Goal: Task Accomplishment & Management: Manage account settings

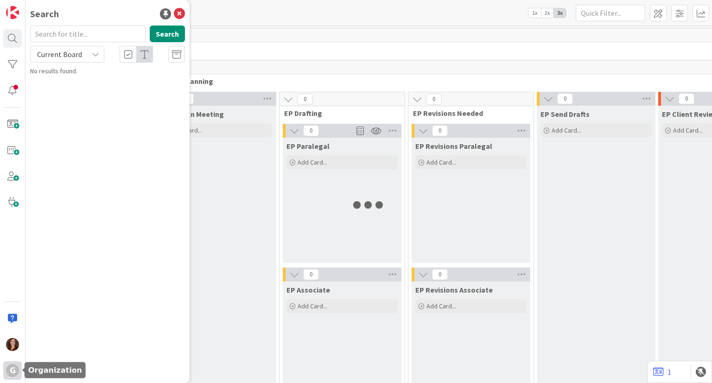
click at [7, 375] on div "G" at bounding box center [12, 370] width 19 height 19
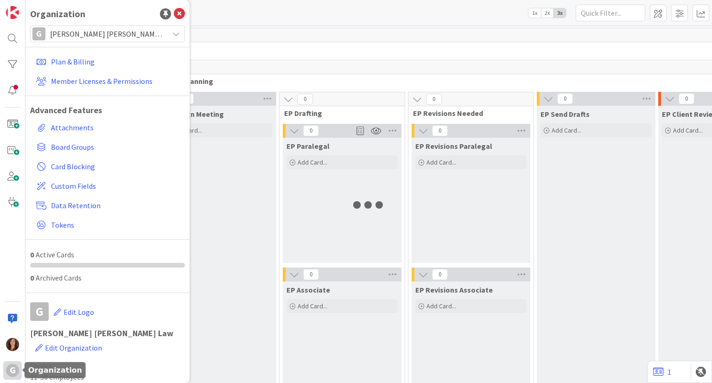
click at [7, 375] on div "G" at bounding box center [12, 370] width 19 height 19
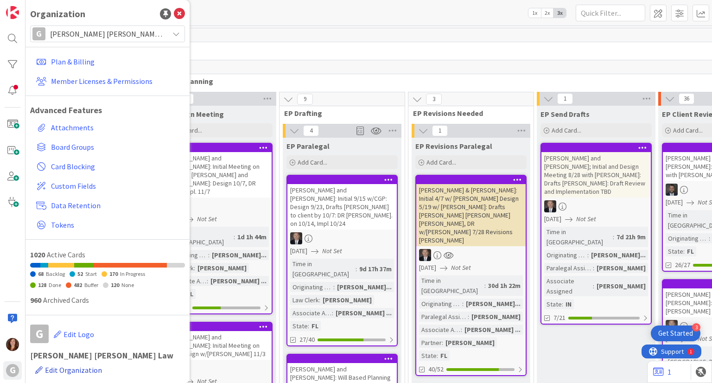
click at [84, 370] on span "Edit Organization" at bounding box center [73, 369] width 57 height 9
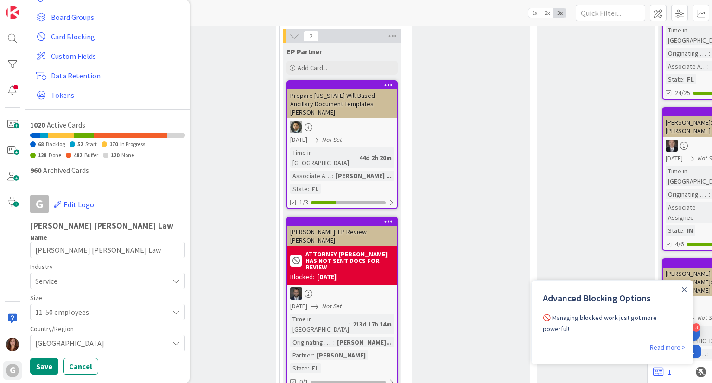
scroll to position [144, 0]
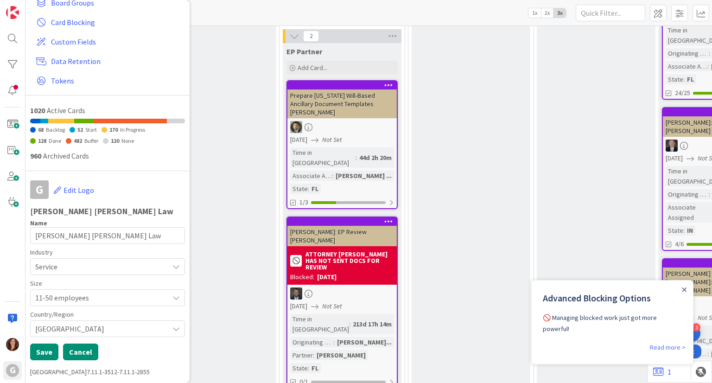
click at [79, 351] on button "Cancel" at bounding box center [80, 351] width 35 height 17
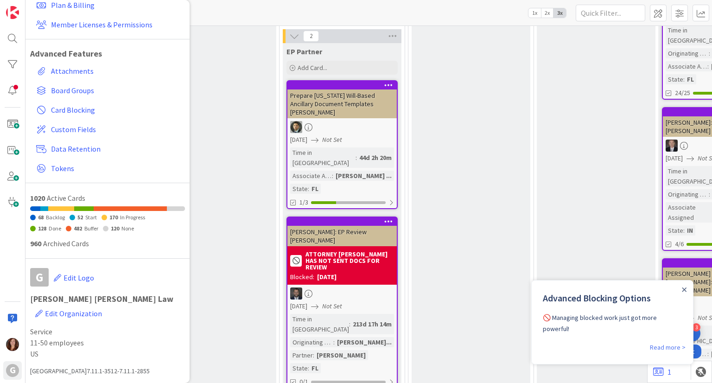
scroll to position [56, 0]
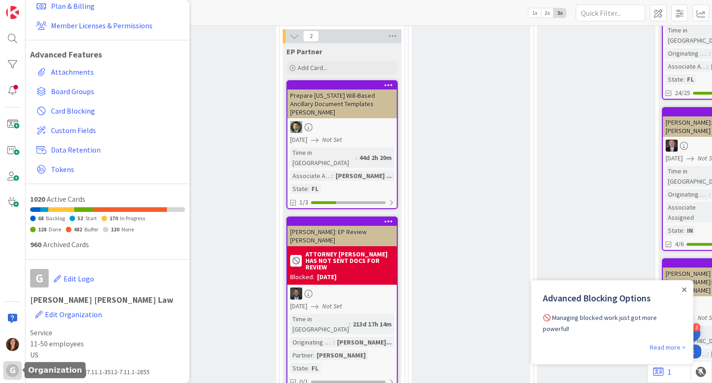
click at [5, 373] on div "G" at bounding box center [12, 370] width 19 height 19
click at [8, 371] on div "G" at bounding box center [12, 370] width 13 height 13
click at [98, 26] on link "Member Licenses & Permissions" at bounding box center [108, 25] width 152 height 17
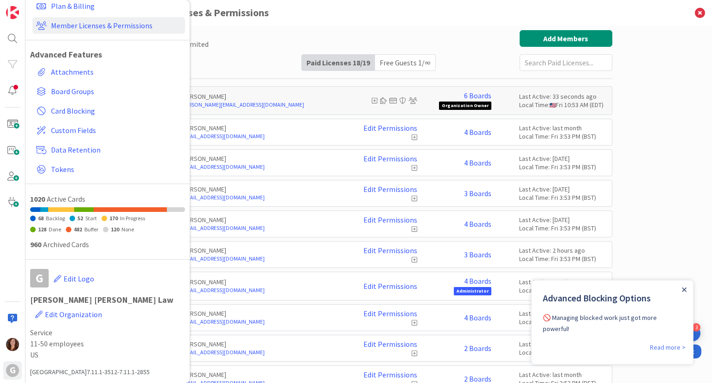
click at [684, 288] on icon "Close Announcement" at bounding box center [683, 289] width 5 height 5
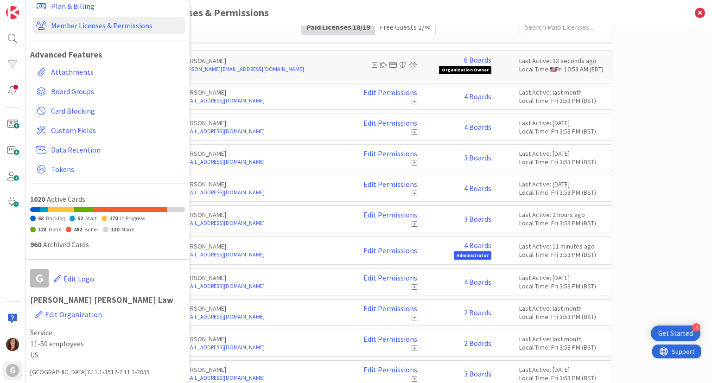
scroll to position [37, 0]
click at [263, 42] on hr at bounding box center [369, 41] width 486 height 1
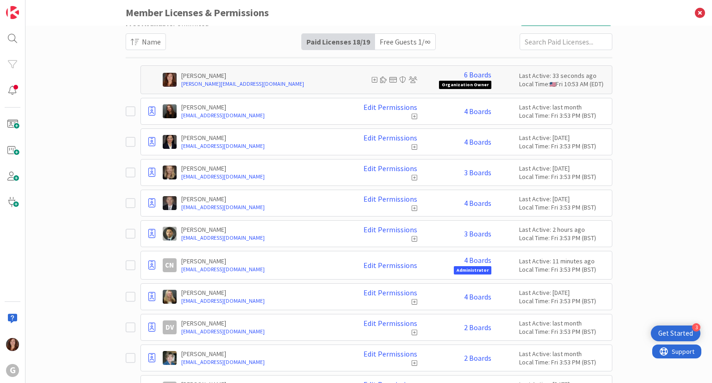
scroll to position [0, 0]
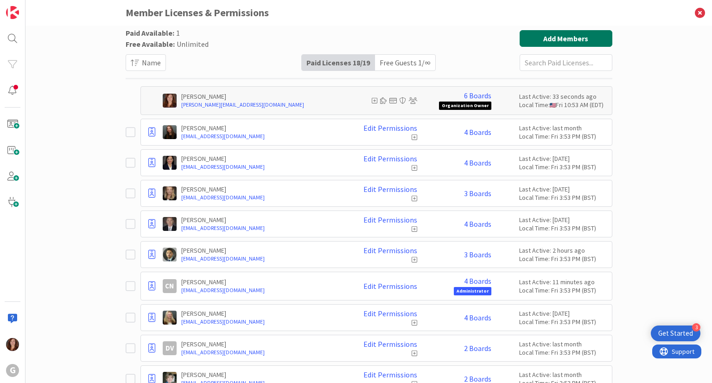
click at [554, 41] on button "Add Members" at bounding box center [565, 38] width 93 height 17
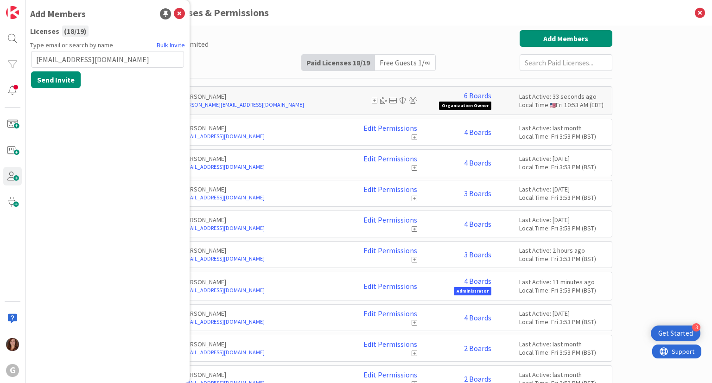
type input "[EMAIL_ADDRESS][DOMAIN_NAME]"
click at [103, 135] on div "Type email or search by name Bulk Invite [EMAIL_ADDRESS][DOMAIN_NAME] Send Invi…" at bounding box center [107, 207] width 155 height 335
click at [62, 79] on button "Send Invite" at bounding box center [56, 79] width 50 height 17
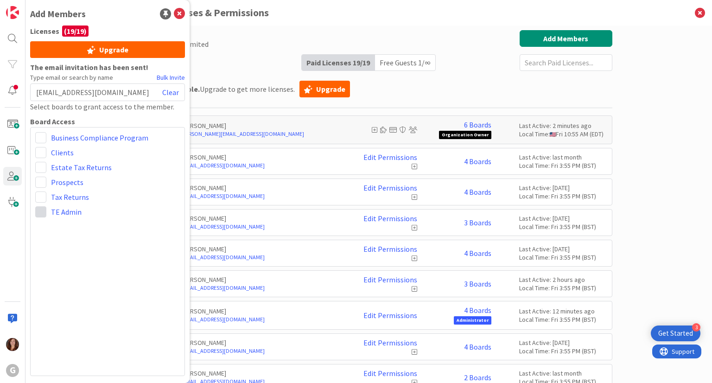
click at [42, 212] on span at bounding box center [40, 211] width 11 height 11
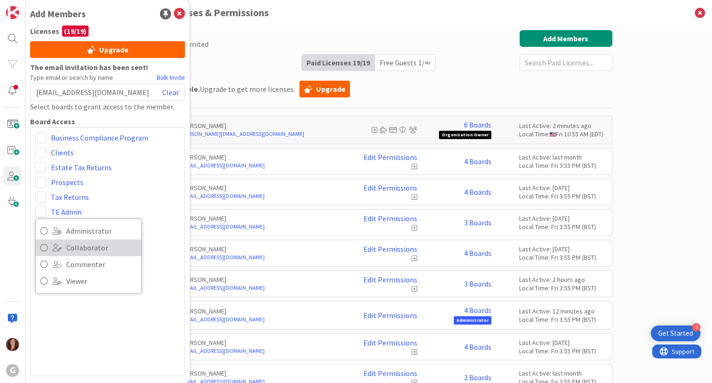
click at [45, 247] on icon at bounding box center [43, 247] width 7 height 14
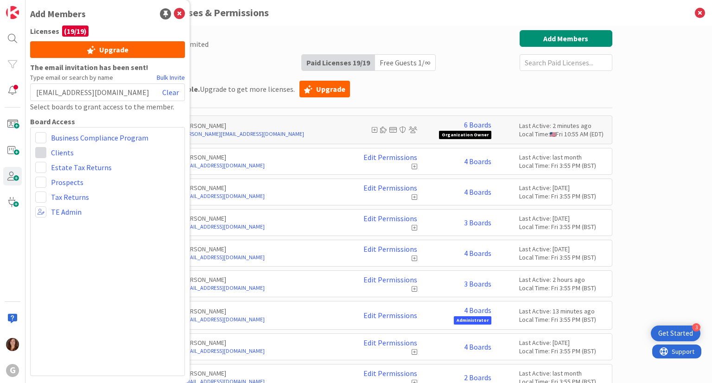
click at [44, 152] on span at bounding box center [40, 152] width 11 height 11
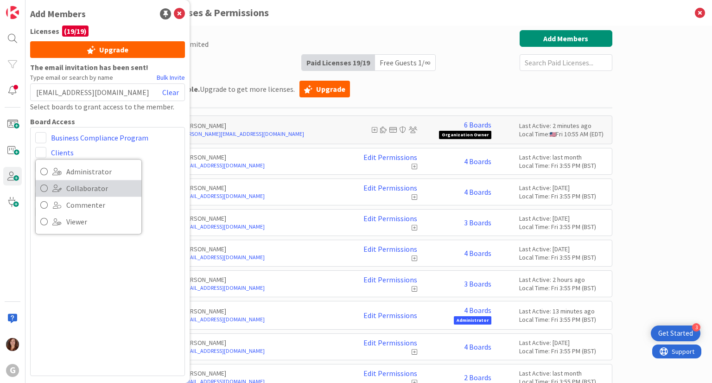
click at [44, 189] on icon at bounding box center [43, 188] width 7 height 14
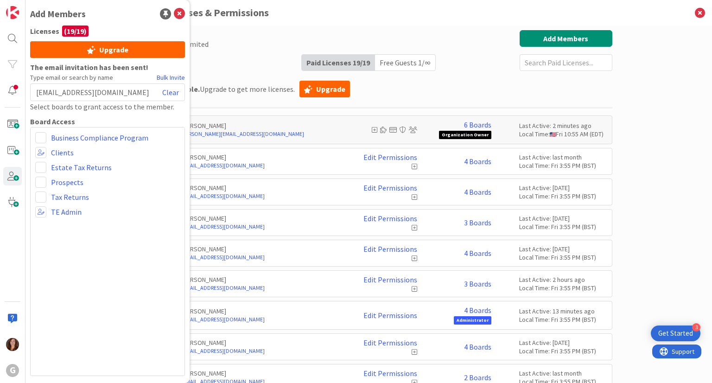
click at [126, 275] on div "Business Compliance Program Administrator Collaborator Commenter Viewer Remove …" at bounding box center [107, 251] width 155 height 249
click at [688, 147] on div "Paid Available: 0 Free Available: Unlimited Name Paid Licenses 19 / 19 Free Gue…" at bounding box center [368, 203] width 686 height 357
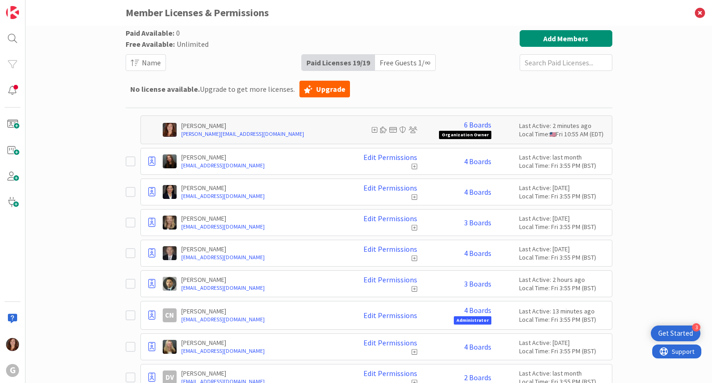
click at [69, 130] on div "Paid Available: 0 Free Available: Unlimited Name Paid Licenses 19 / 19 Free Gue…" at bounding box center [368, 203] width 686 height 357
